Goal: Transaction & Acquisition: Purchase product/service

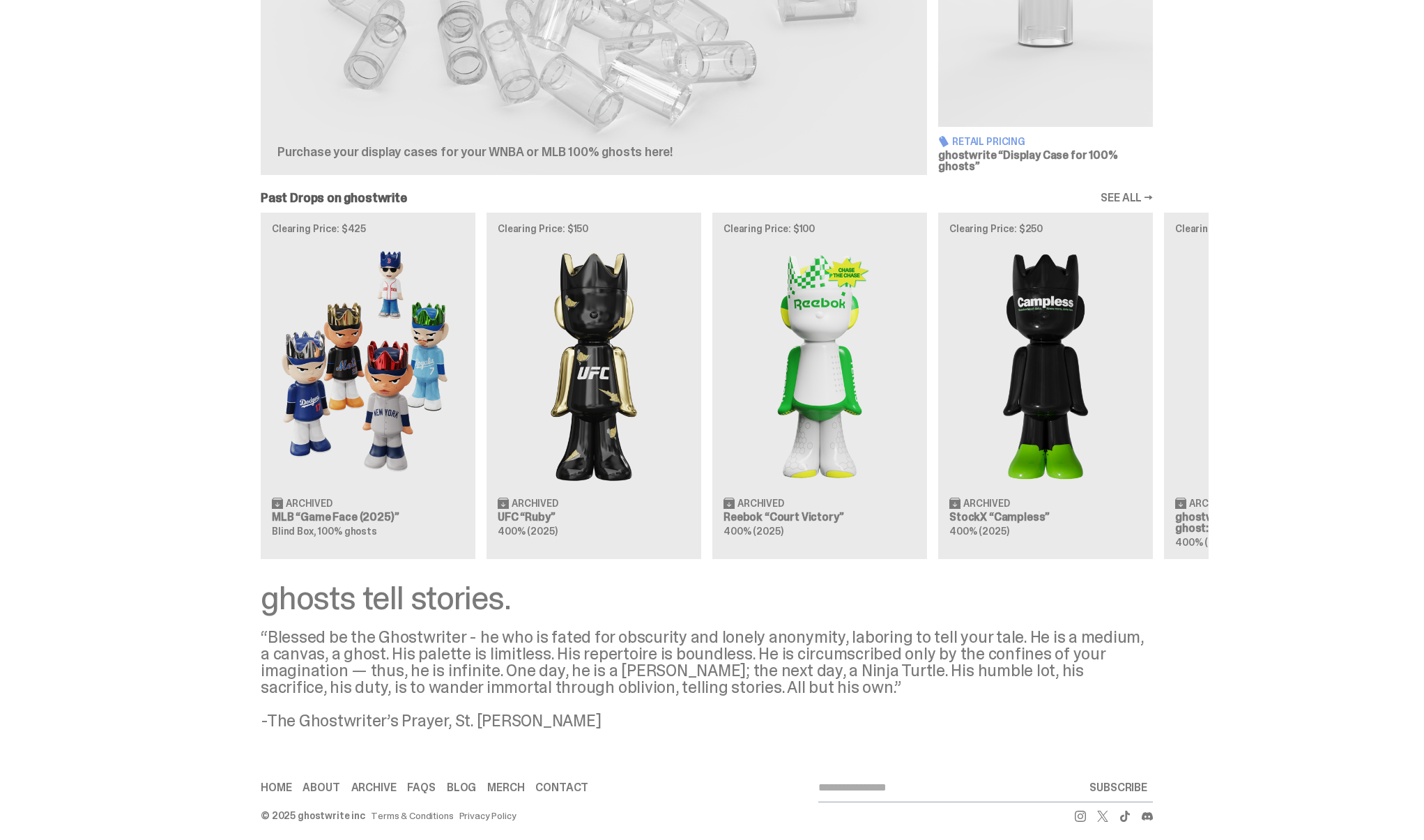
scroll to position [658, 0]
click at [378, 783] on link "Archive" at bounding box center [374, 789] width 45 height 11
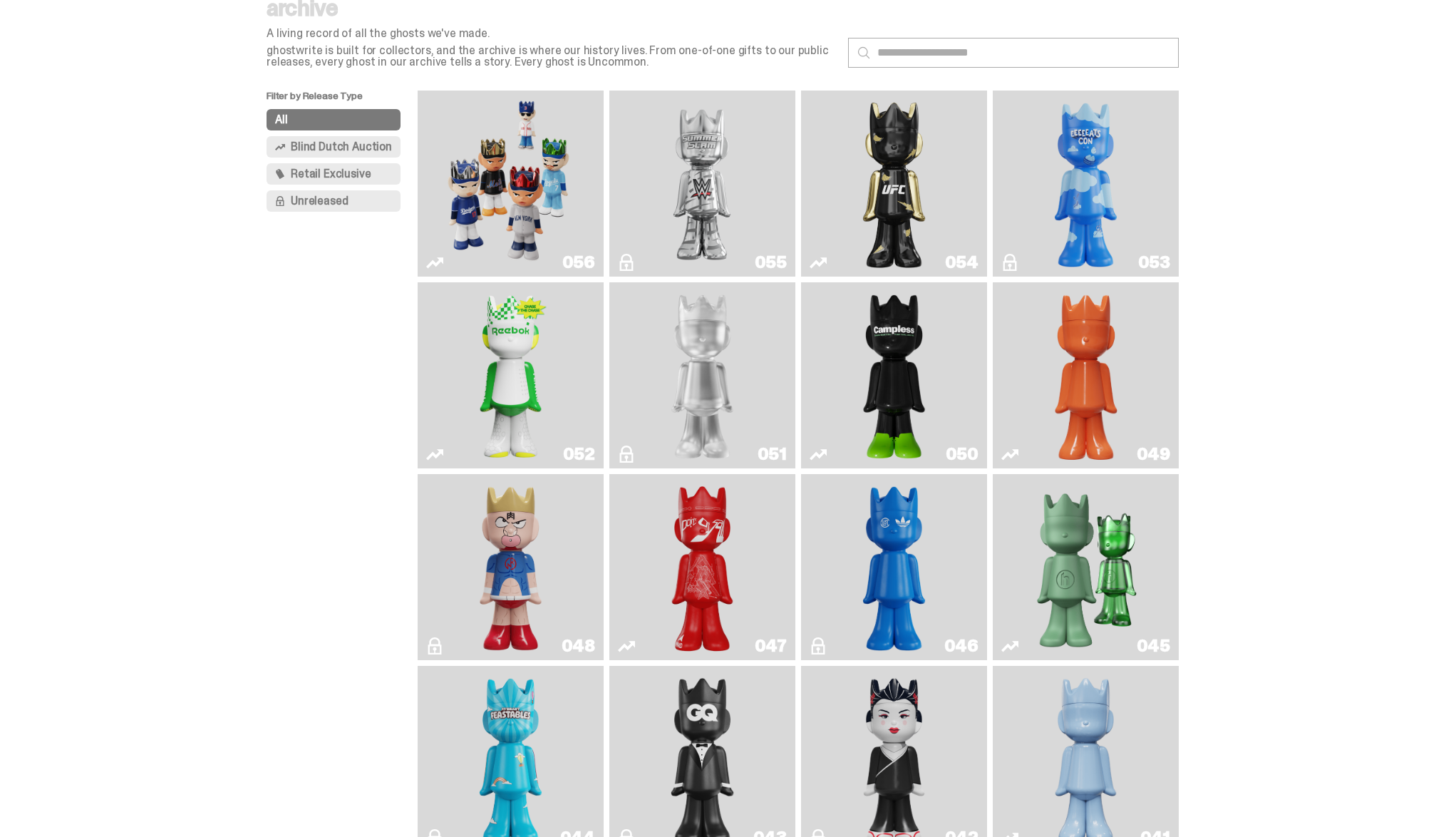
scroll to position [59, 0]
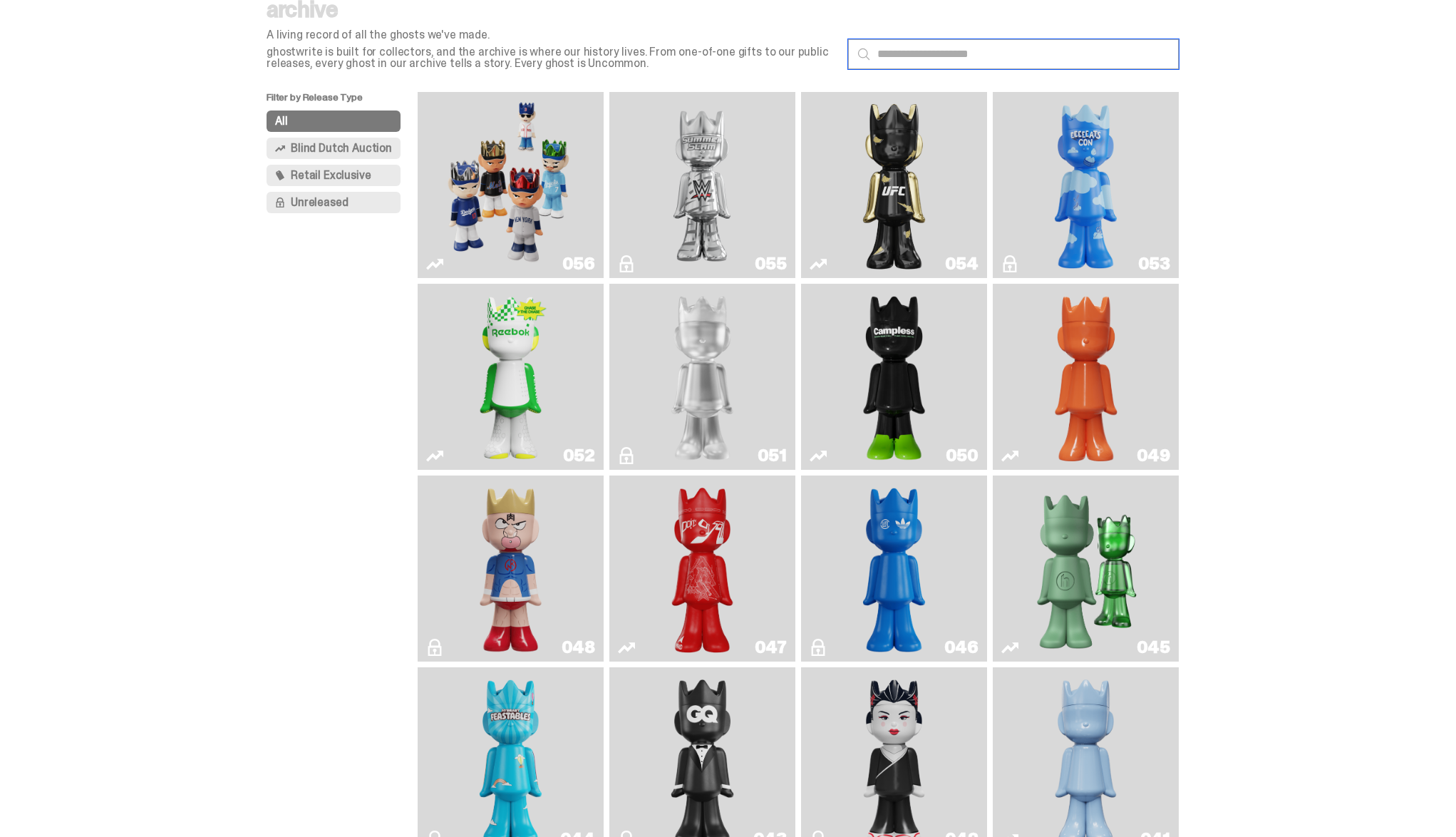
click at [1011, 53] on input "text" at bounding box center [1013, 54] width 331 height 30
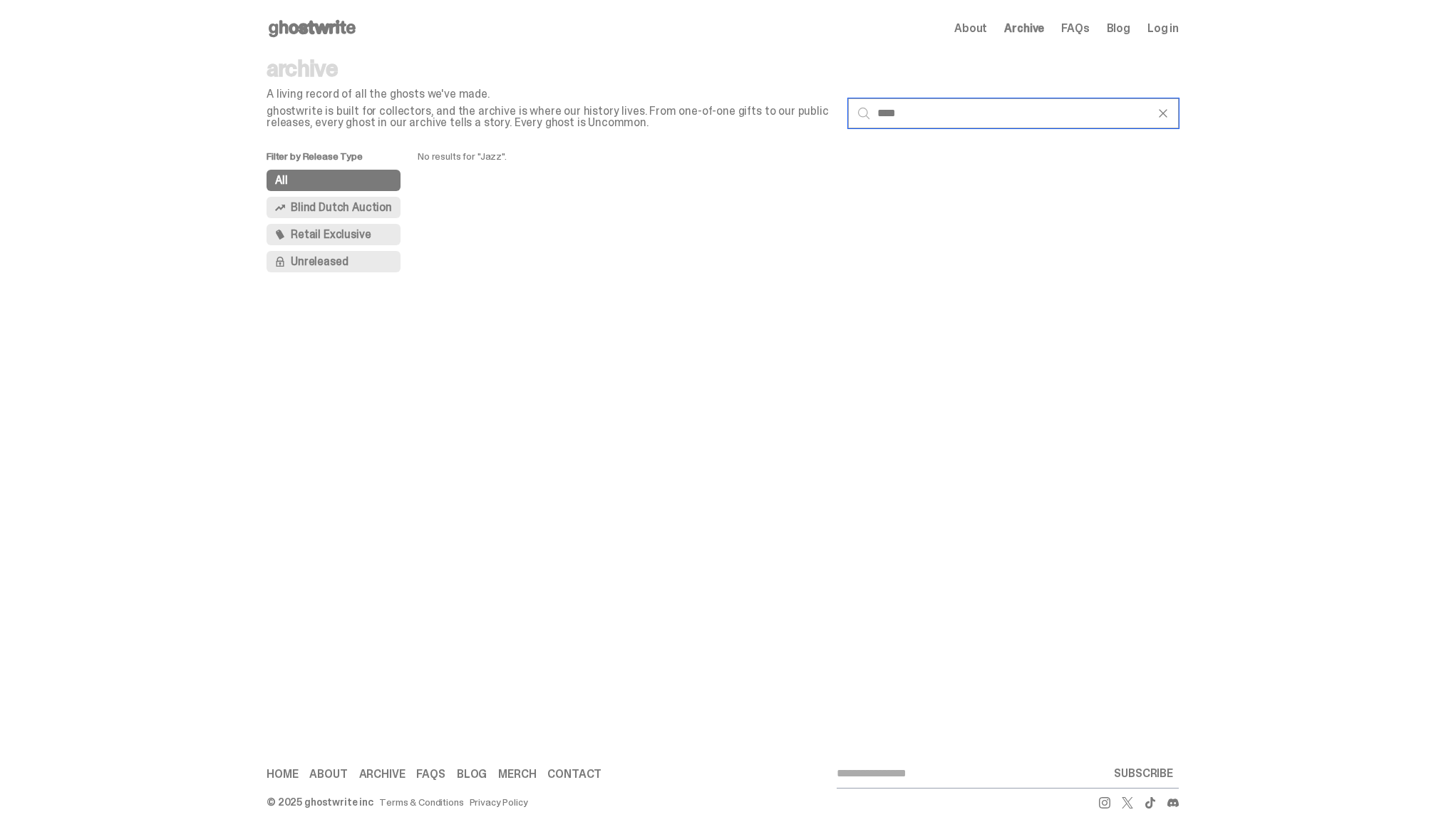
type input "****"
click at [1170, 109] on span at bounding box center [1164, 114] width 15 height 15
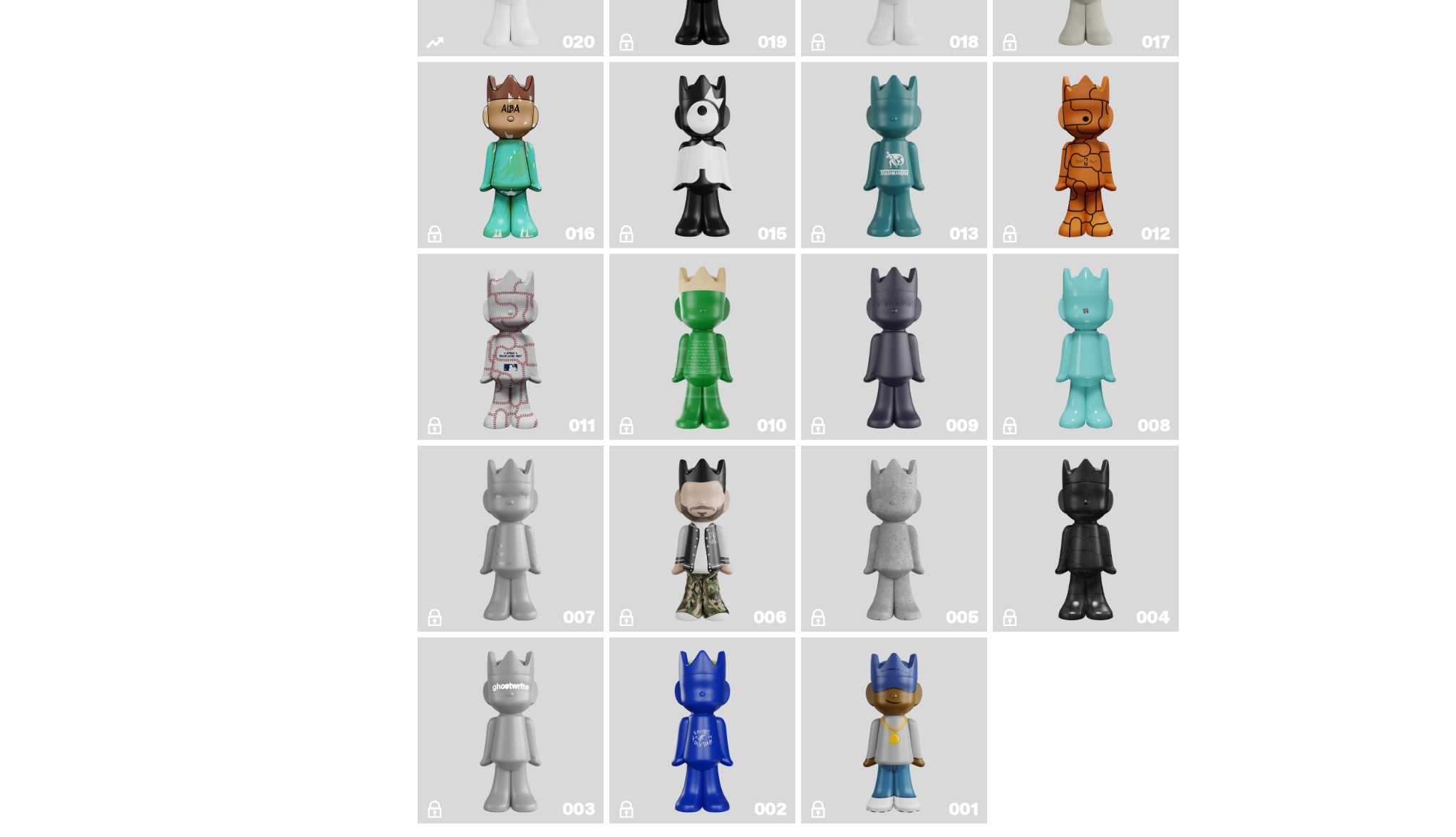
scroll to position [2070, 0]
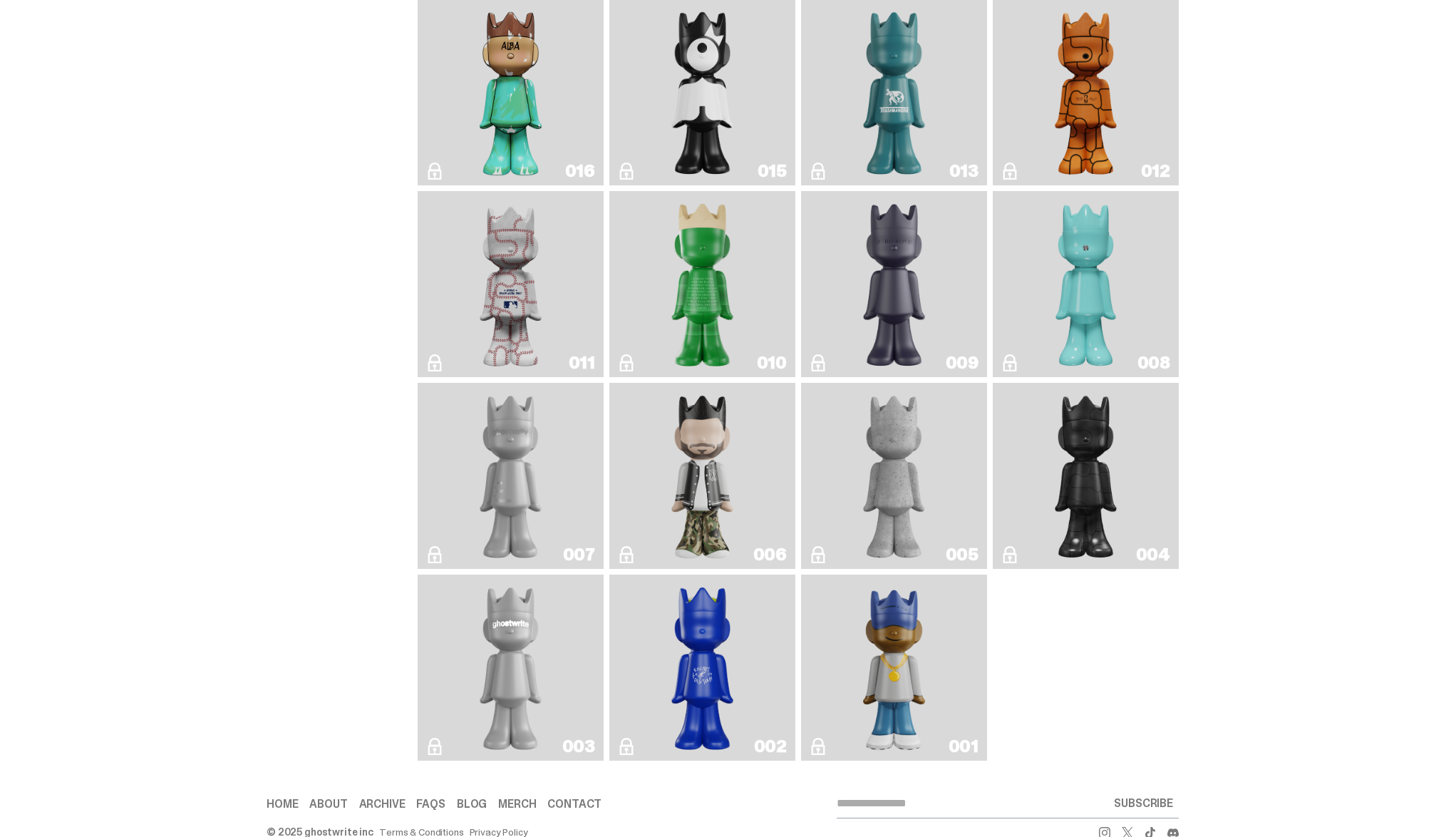
click at [531, 372] on img "Baseball" at bounding box center [510, 284] width 74 height 175
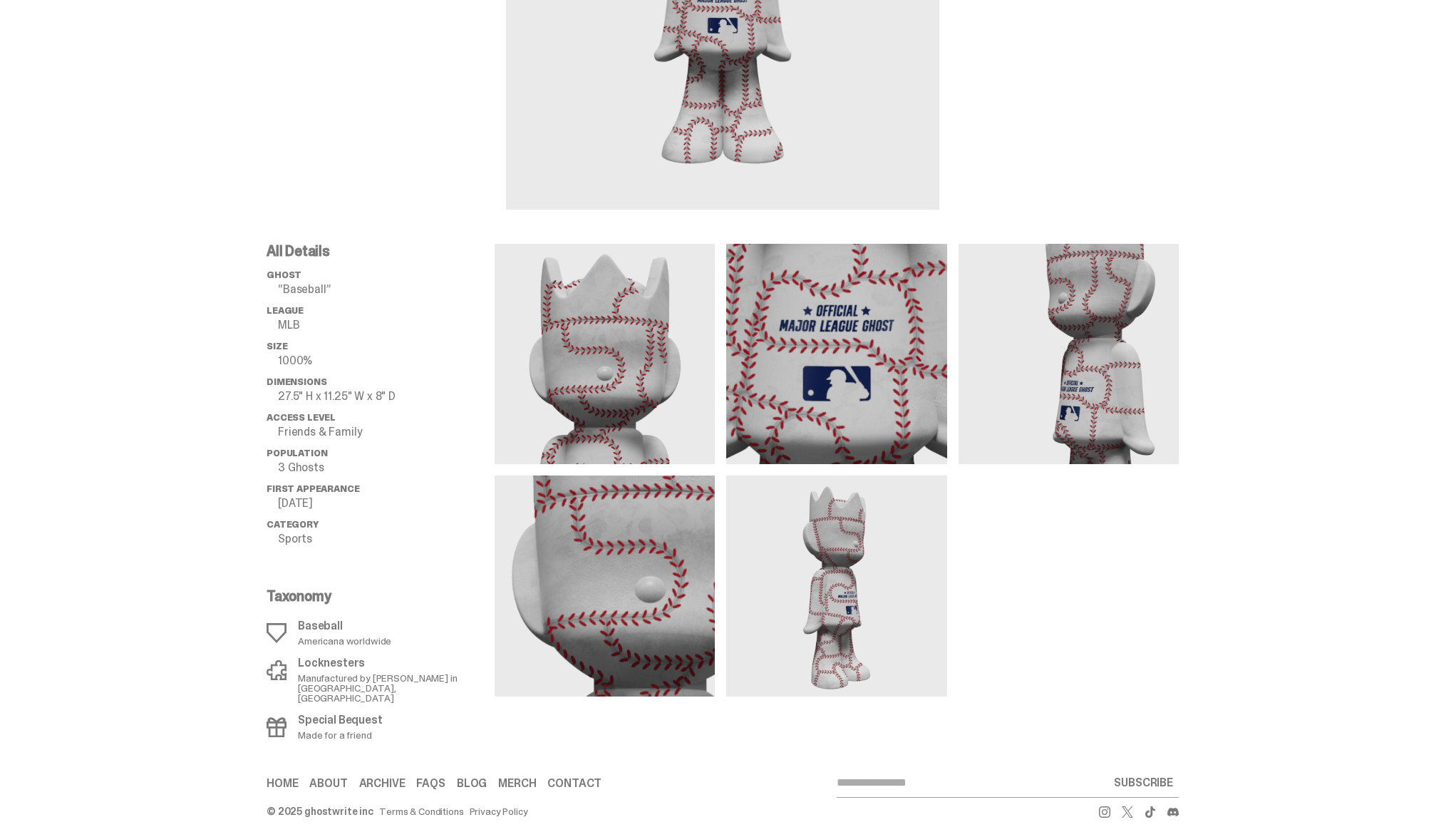
scroll to position [319, 0]
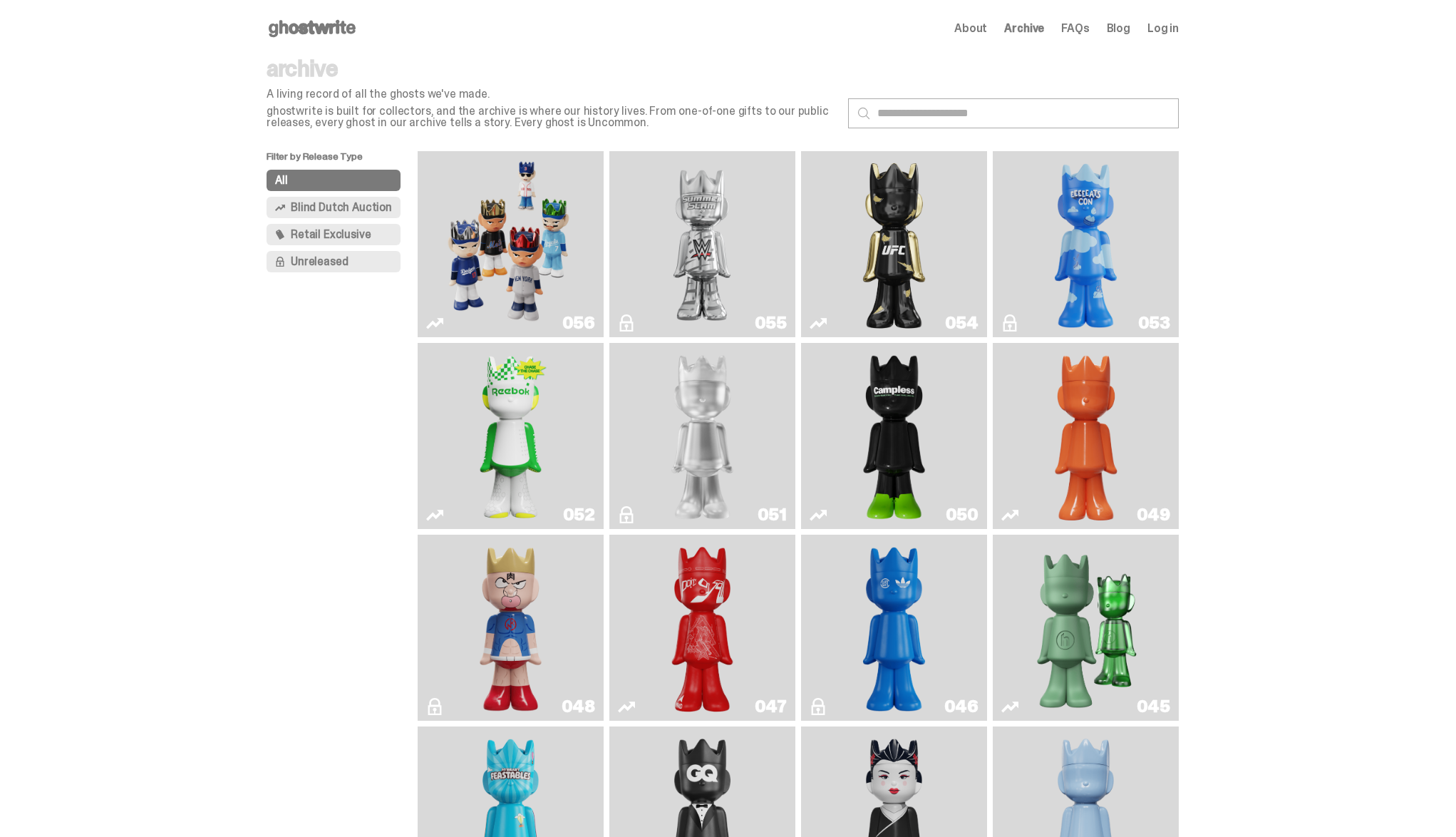
click at [983, 32] on span "About" at bounding box center [971, 28] width 33 height 11
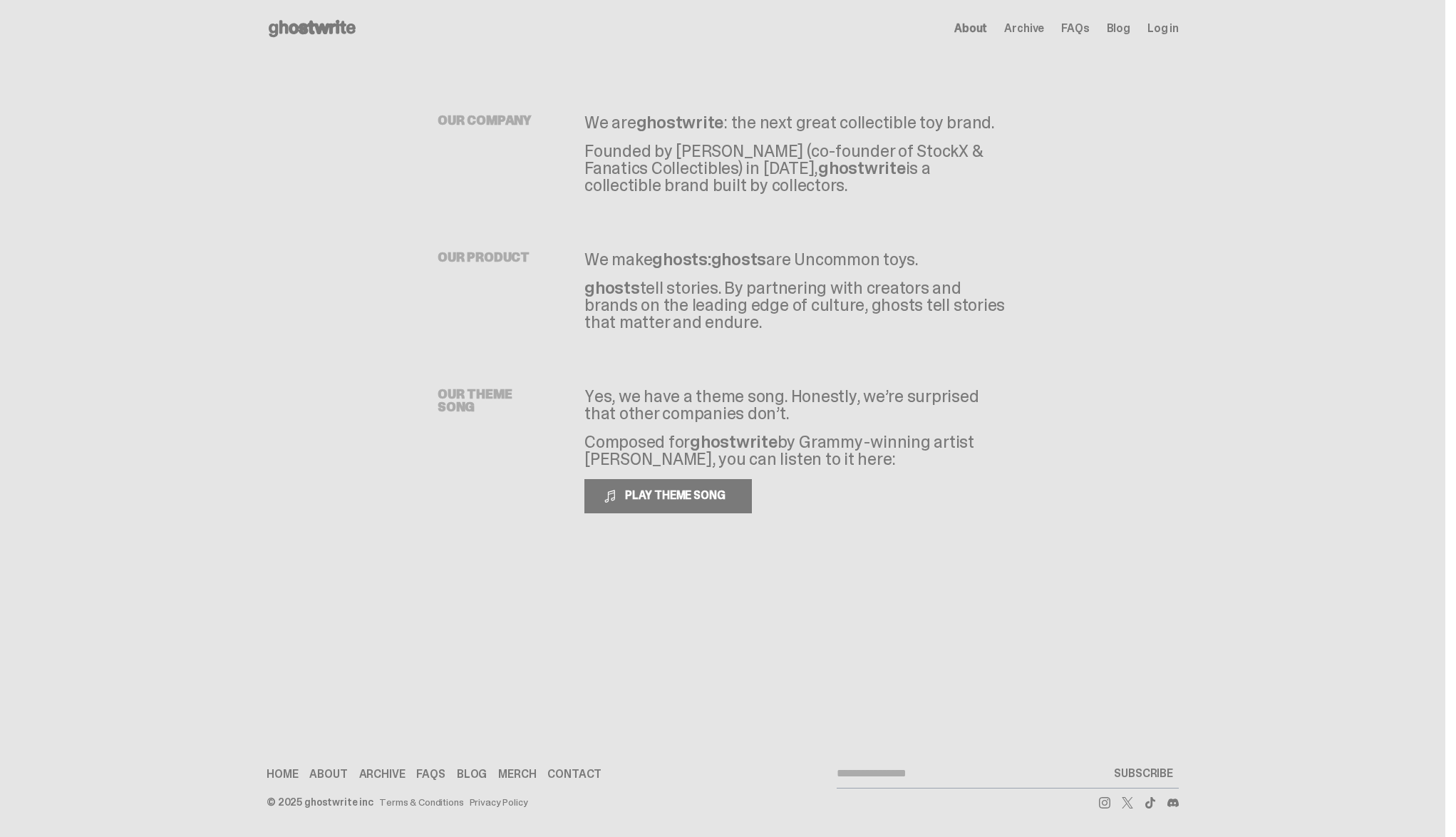
click at [1030, 32] on span "Archive" at bounding box center [1024, 28] width 40 height 11
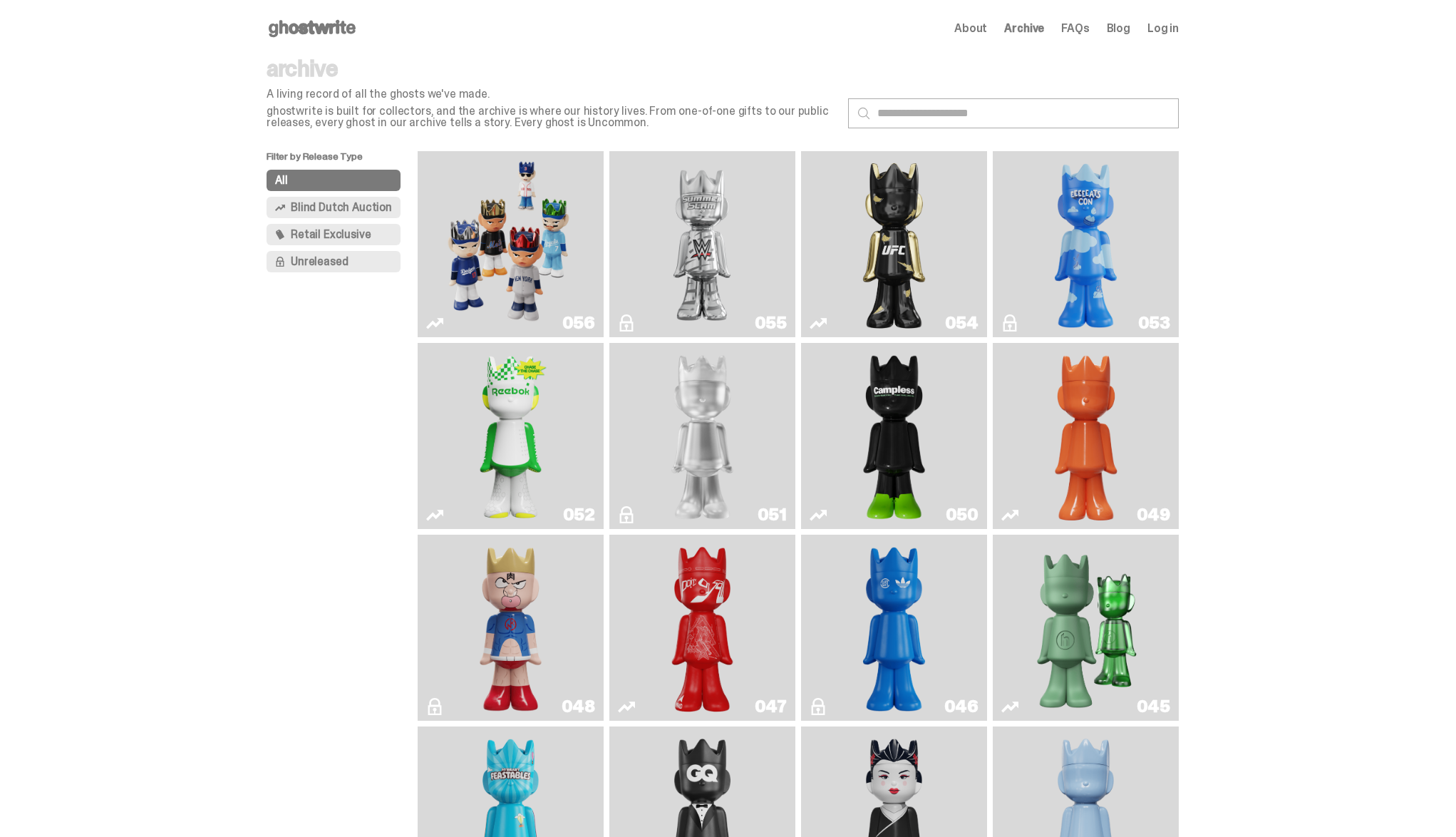
click at [983, 27] on span "About" at bounding box center [971, 28] width 33 height 11
